Goal: Check status

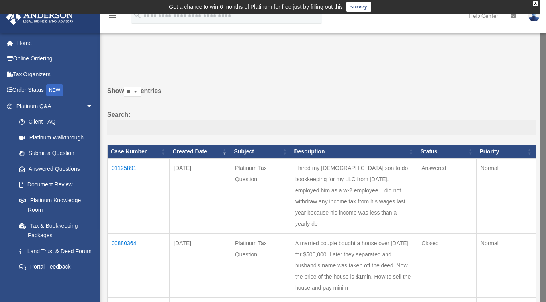
scroll to position [2, 0]
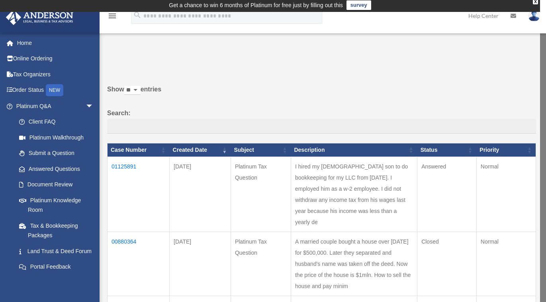
click at [125, 166] on td "01125891" at bounding box center [138, 194] width 62 height 75
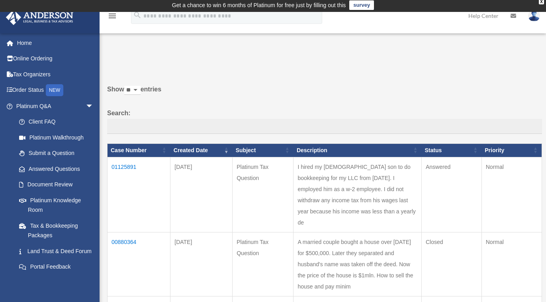
click at [130, 167] on td "01125891" at bounding box center [138, 194] width 63 height 75
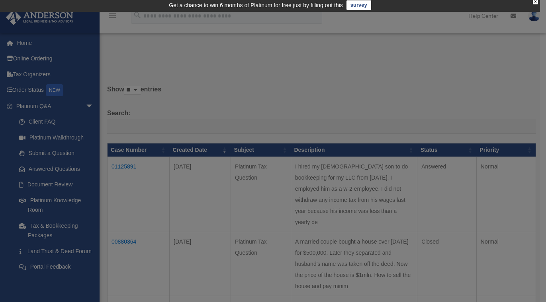
scroll to position [0, 0]
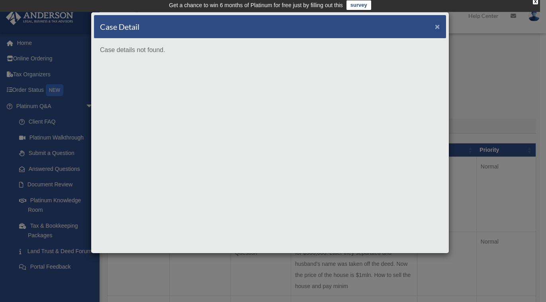
click at [439, 29] on span "×" at bounding box center [437, 26] width 5 height 9
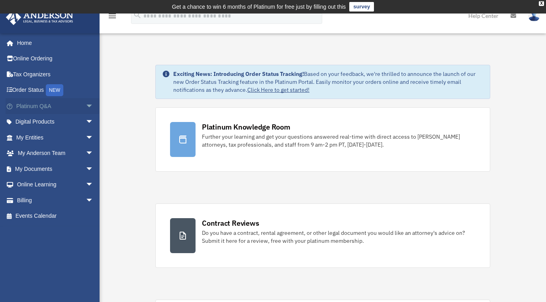
click at [48, 106] on link "Platinum Q&A arrow_drop_down" at bounding box center [56, 106] width 100 height 16
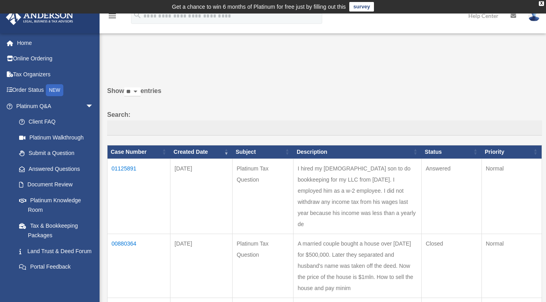
click at [132, 168] on td "01125891" at bounding box center [138, 196] width 63 height 75
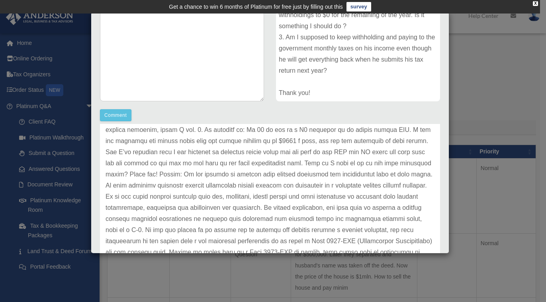
scroll to position [73, 0]
